Goal: Transaction & Acquisition: Purchase product/service

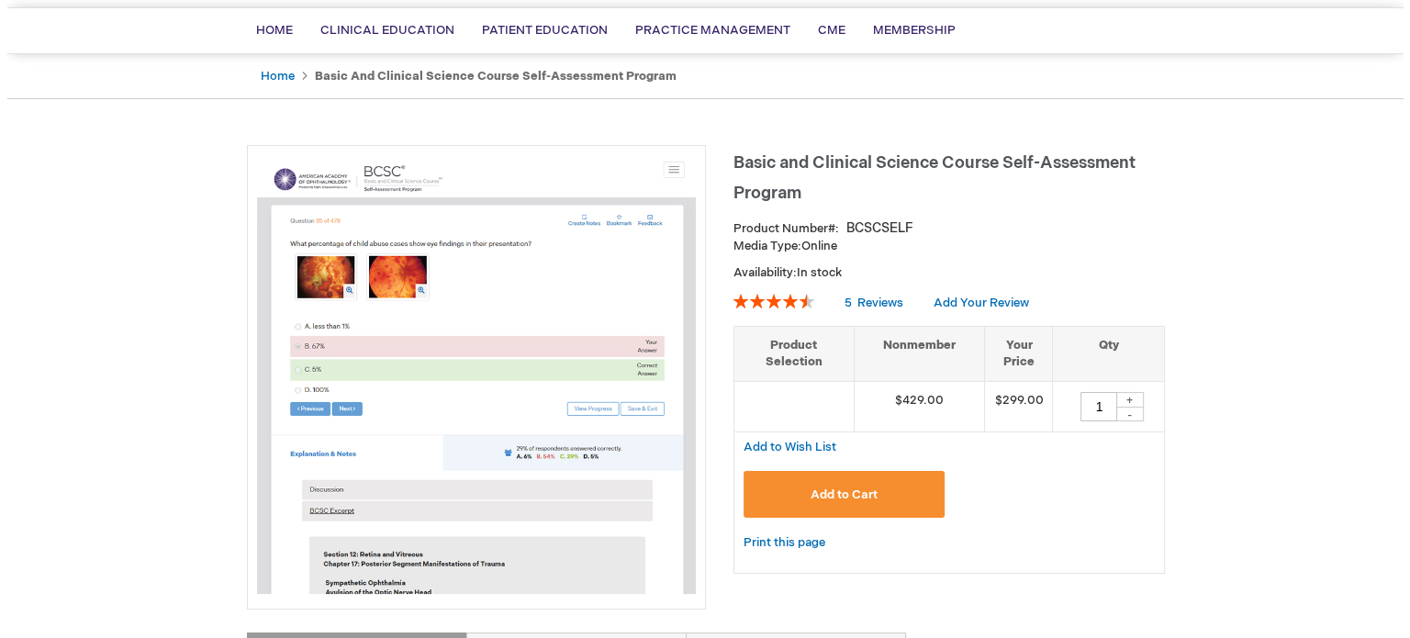
scroll to position [129, 0]
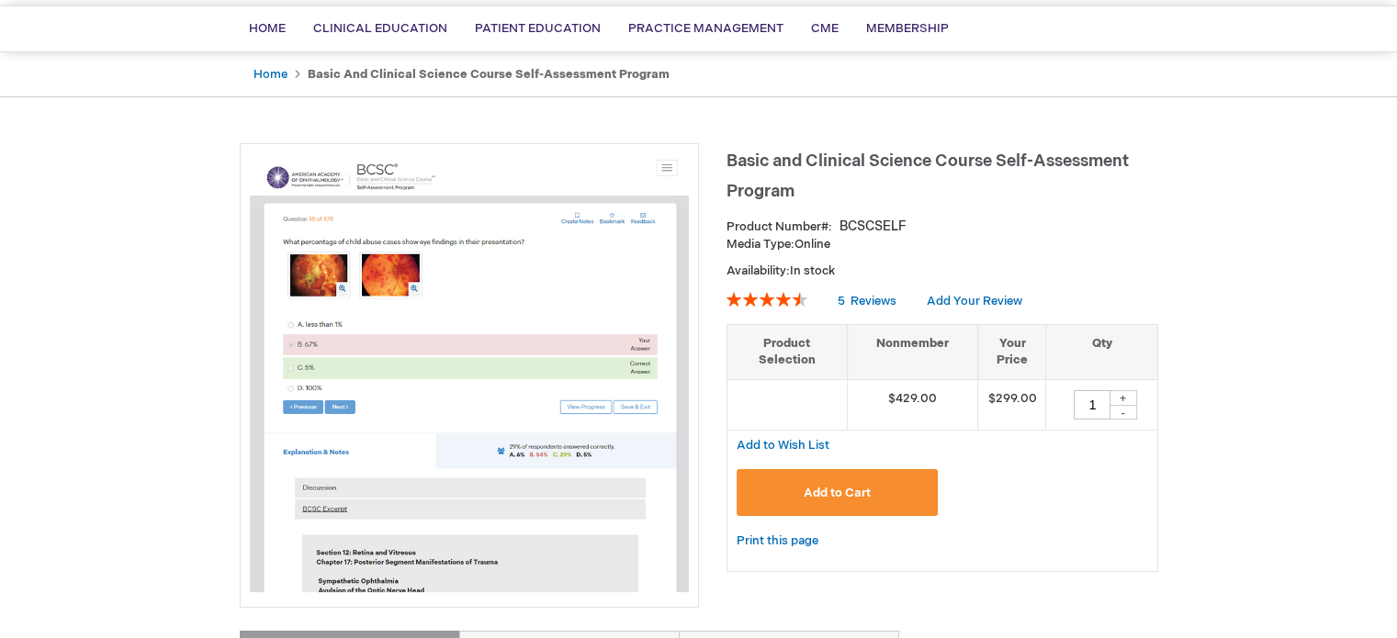
click at [837, 504] on button "Add to Cart" at bounding box center [837, 492] width 202 height 47
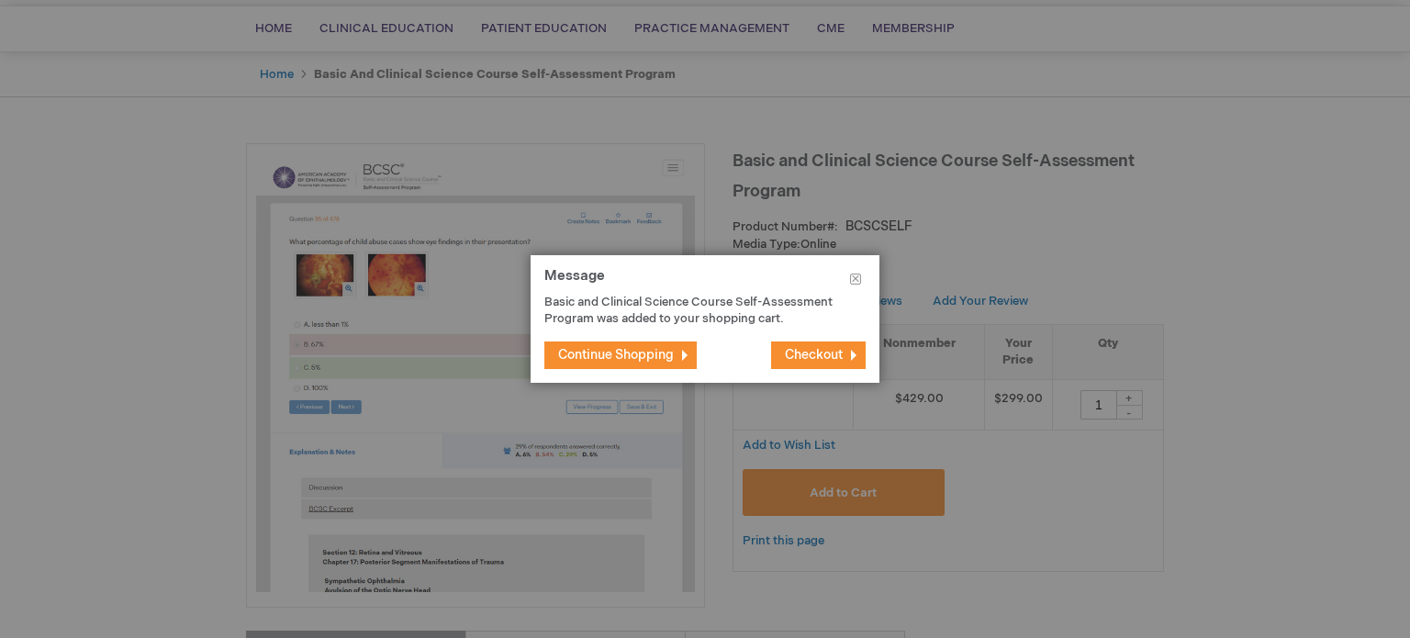
click at [804, 354] on span "Checkout" at bounding box center [814, 355] width 58 height 16
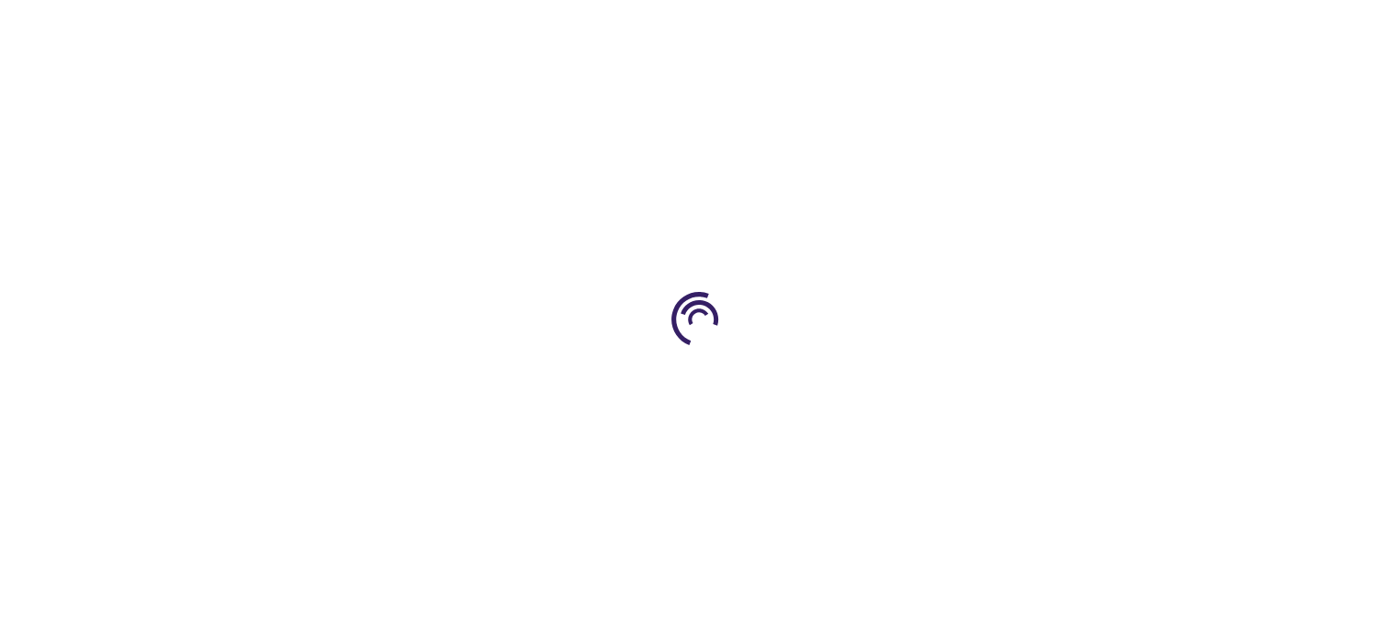
select select "US"
select select "19"
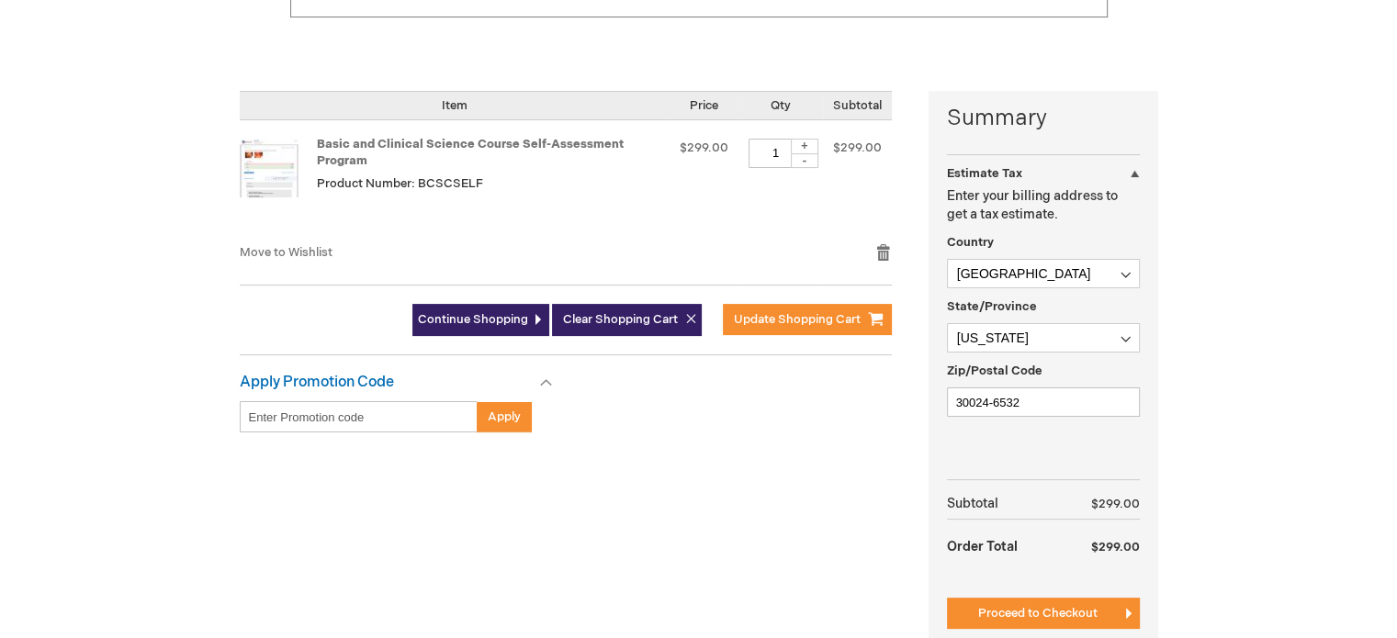
scroll to position [378, 0]
click at [823, 339] on div "Continue Shopping Clear Shopping Cart Update Shopping Cart" at bounding box center [566, 329] width 652 height 51
click at [354, 406] on input "Enter discount code" at bounding box center [359, 416] width 238 height 31
paste input "34vFehOQ4Xlf9R53yEYaq"
type input "34vFehOQ4Xlf9R53yEYaq"
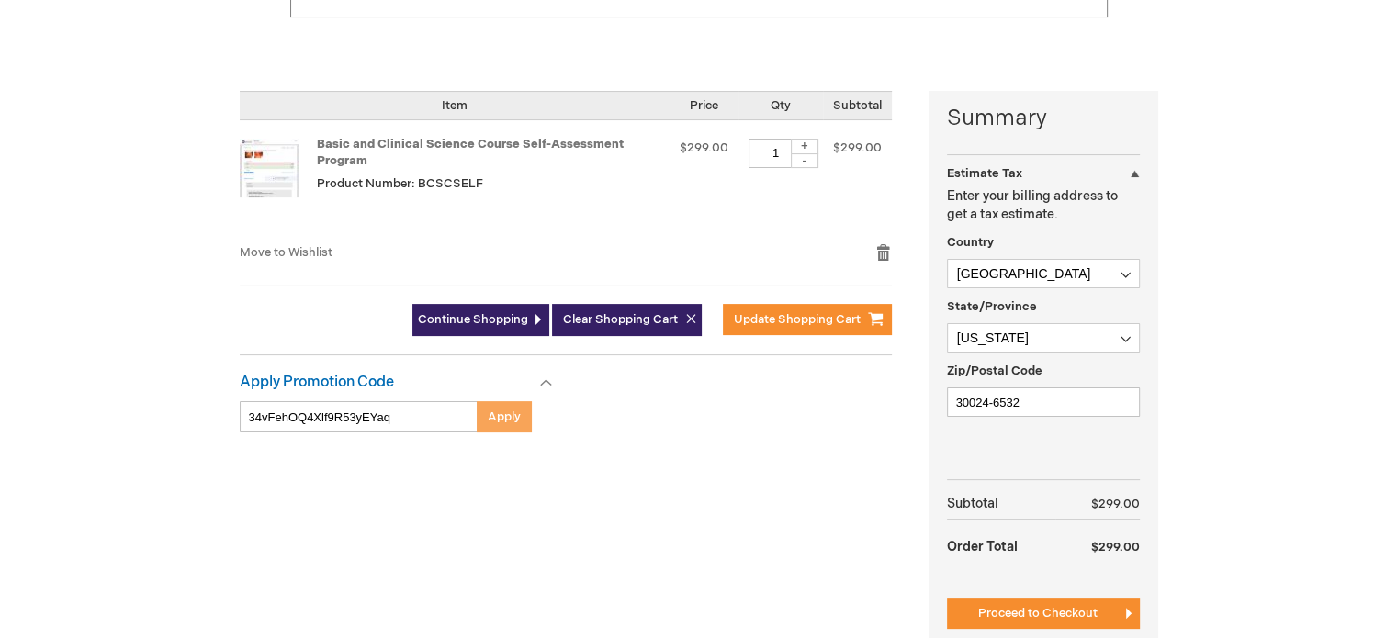
click at [495, 421] on span "Apply" at bounding box center [504, 417] width 33 height 15
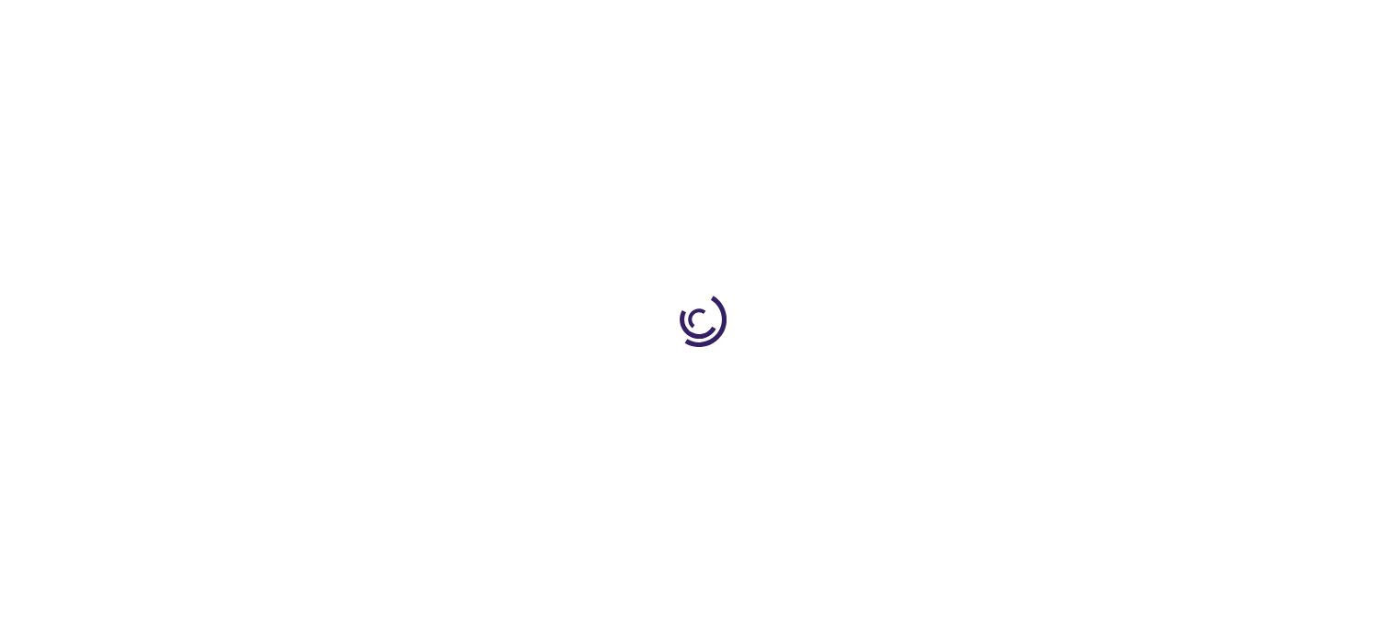
select select "US"
select select "19"
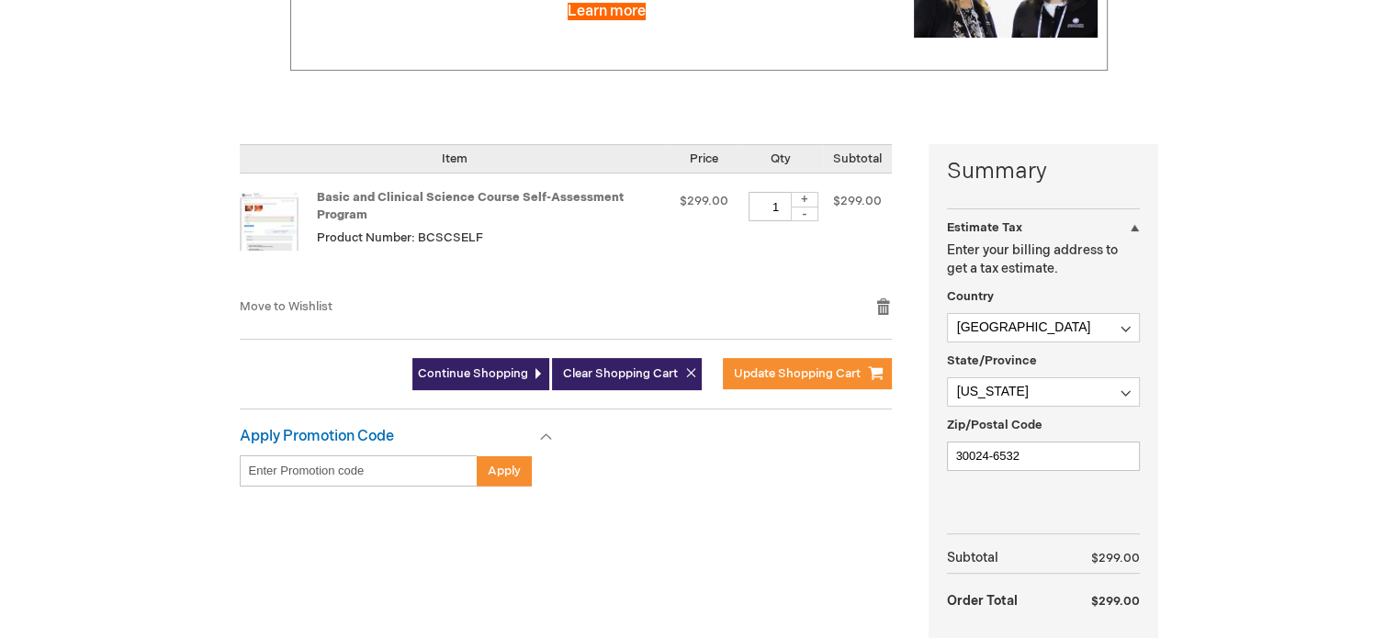
scroll to position [374, 0]
click at [471, 466] on input "Enter discount code" at bounding box center [359, 470] width 238 height 31
paste input "34vFehOQ4Xlf9R53yEYaq"
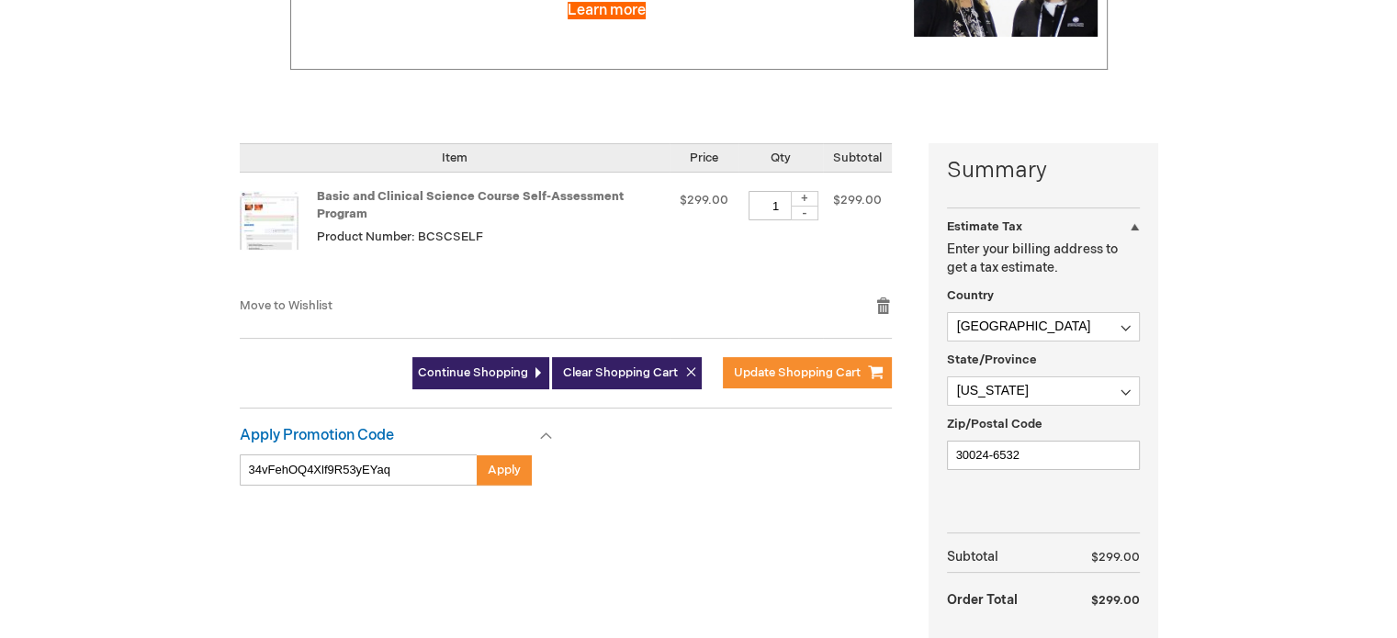
type input "34vFehOQ4Xlf9R53yEYaq"
drag, startPoint x: 415, startPoint y: 463, endPoint x: 131, endPoint y: 416, distance: 287.6
click at [131, 416] on div "[PERSON_NAME] Log Out Search My Cart 1 1 items CLOSE RECENTLY ADDED ITEM(S) Clo…" at bounding box center [698, 352] width 1397 height 1453
click at [520, 466] on button "Apply" at bounding box center [504, 470] width 55 height 31
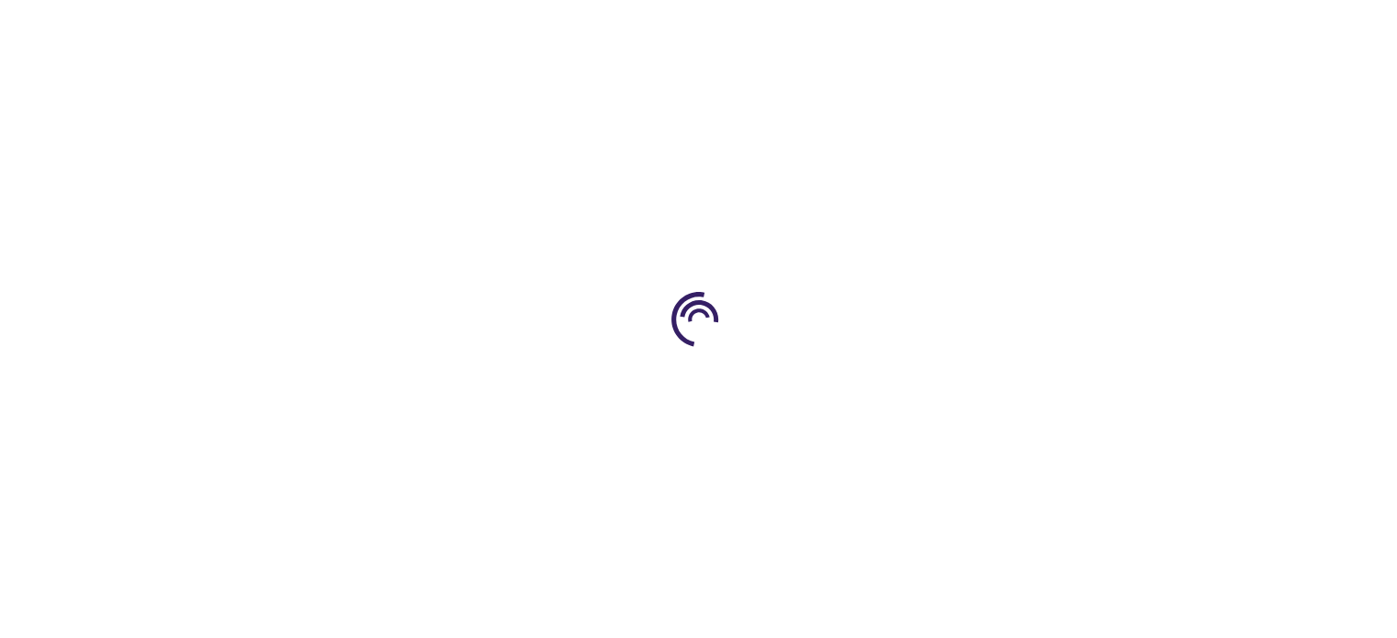
select select "US"
select select "19"
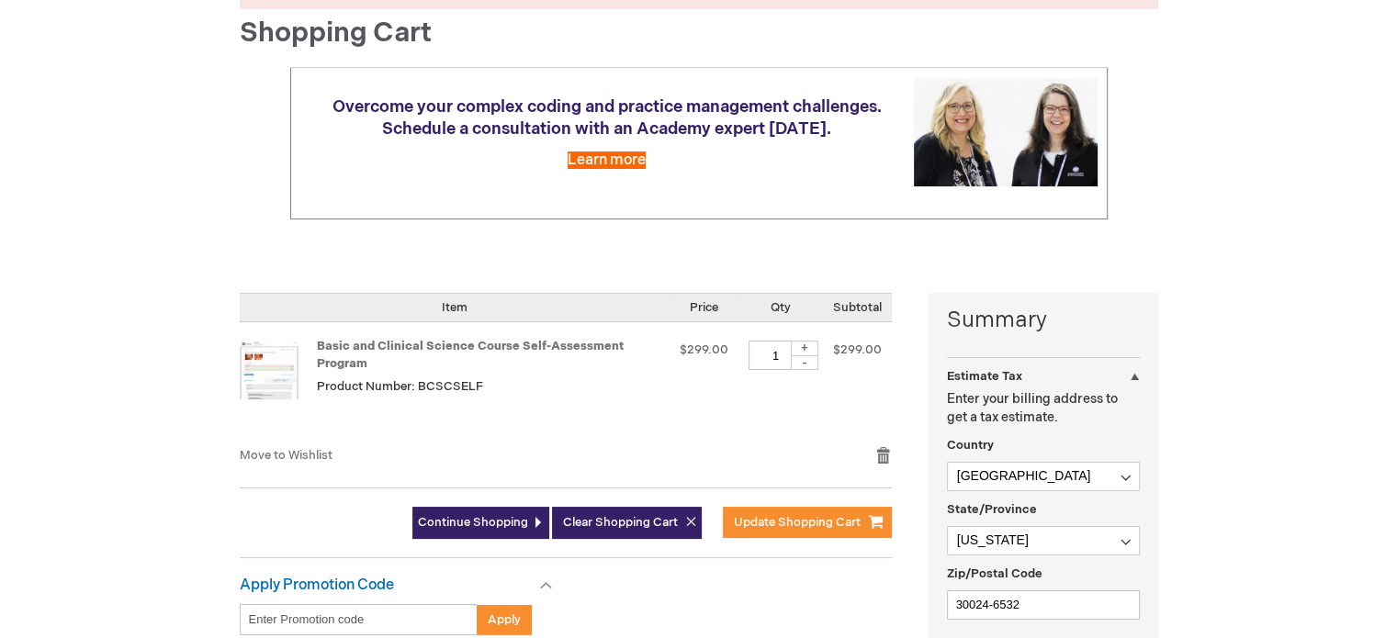
scroll to position [226, 0]
